Goal: Task Accomplishment & Management: Manage account settings

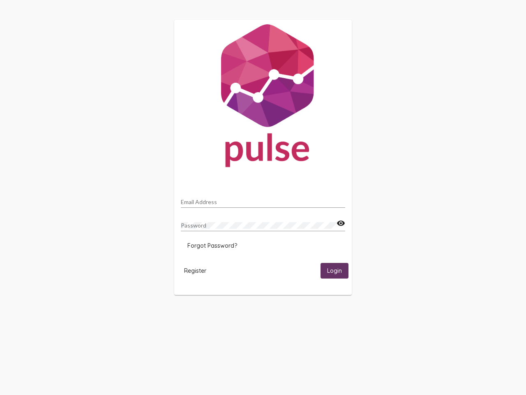
click at [263, 199] on input "Email Address" at bounding box center [263, 202] width 164 height 7
click at [341, 223] on mat-icon "visibility" at bounding box center [341, 223] width 9 height 10
click at [212, 246] on span "Forgot Password?" at bounding box center [213, 245] width 50 height 7
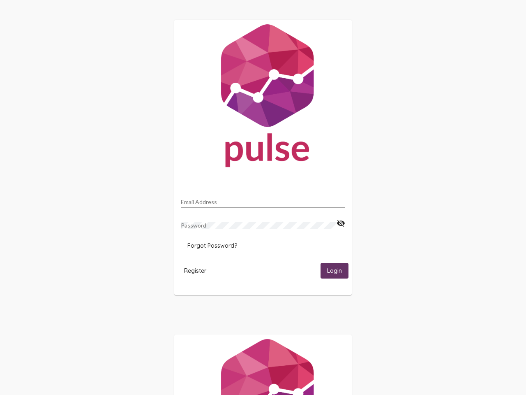
click at [195, 270] on span "Register" at bounding box center [195, 270] width 22 height 7
click at [335, 270] on span "Login" at bounding box center [334, 270] width 15 height 7
